Goal: Navigation & Orientation: Go to known website

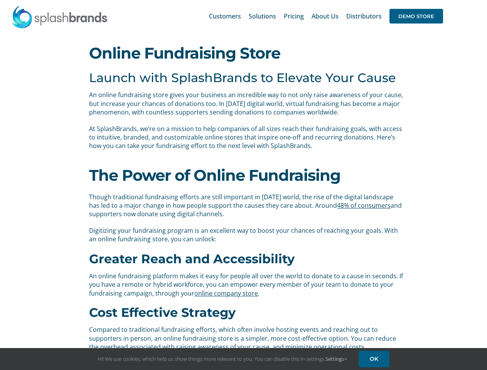
click at [244, 185] on div "The Power of Online Fundraising Though traditional fundraising efforts are stil…" at bounding box center [243, 204] width 321 height 93
click at [440, 0] on div "Search for: * Customers Solutions Stores New Hire Kits Manufacturing Store Mark…" at bounding box center [244, 16] width 464 height 32
click at [416, 16] on span "DEMO STORE" at bounding box center [417, 16] width 54 height 15
click at [337, 359] on link "Settings" at bounding box center [337, 359] width 22 height 7
